Goal: Find specific page/section: Find specific page/section

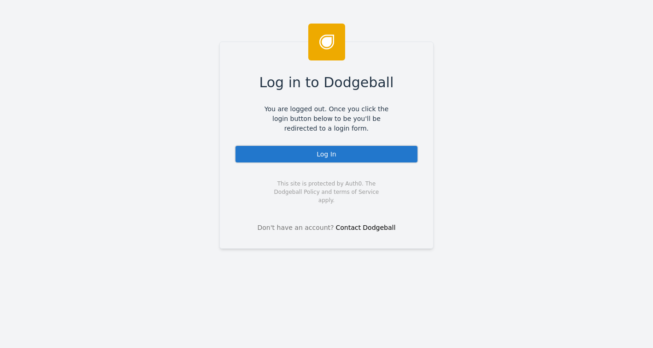
click at [323, 154] on div "Log In" at bounding box center [327, 154] width 184 height 18
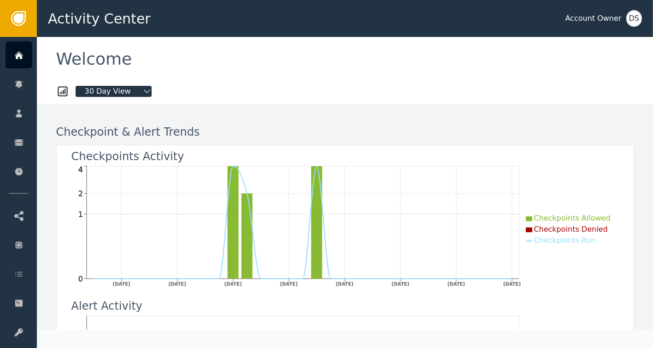
click at [633, 21] on div "DS" at bounding box center [635, 18] width 16 height 17
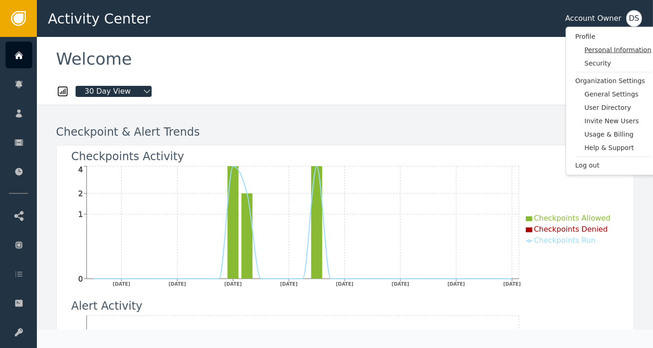
click at [604, 50] on span "Personal Information" at bounding box center [618, 50] width 67 height 10
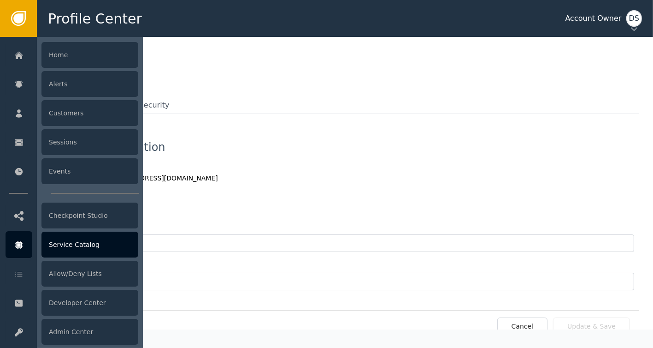
click at [73, 246] on div "Service Catalog" at bounding box center [90, 245] width 97 height 26
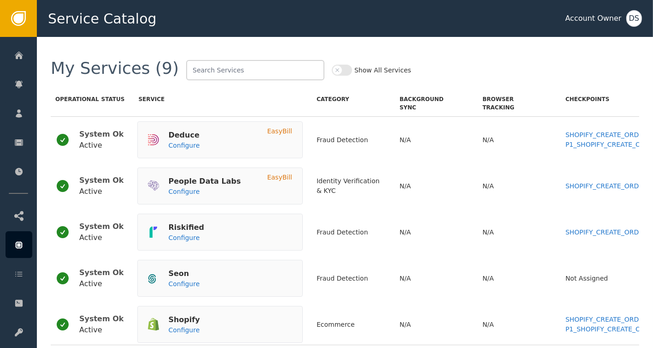
click at [332, 72] on button "Show All Services" at bounding box center [342, 70] width 20 height 11
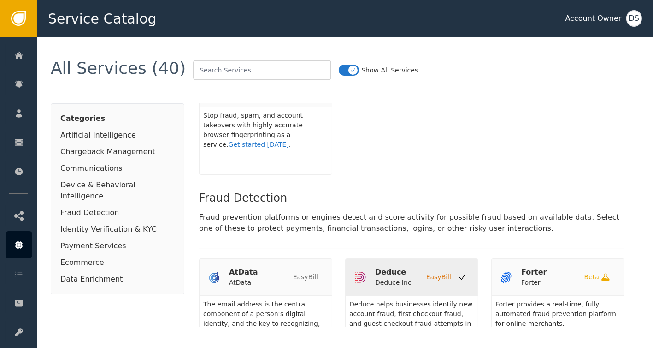
scroll to position [646, 0]
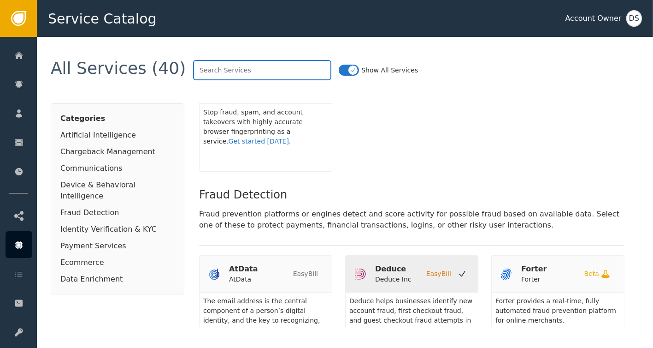
click at [238, 69] on input "text" at bounding box center [262, 70] width 138 height 20
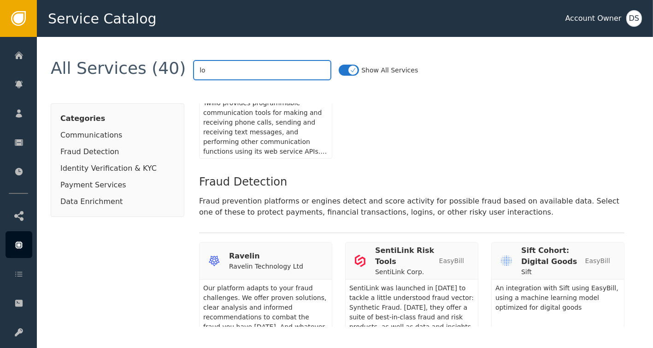
scroll to position [0, 0]
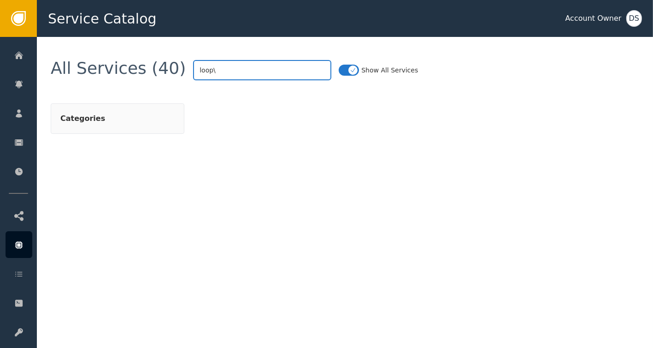
type input "loop"
click at [249, 104] on div at bounding box center [412, 214] width 426 height 223
click at [159, 65] on div "All Services (40)" at bounding box center [118, 70] width 135 height 20
